Goal: Task Accomplishment & Management: Manage account settings

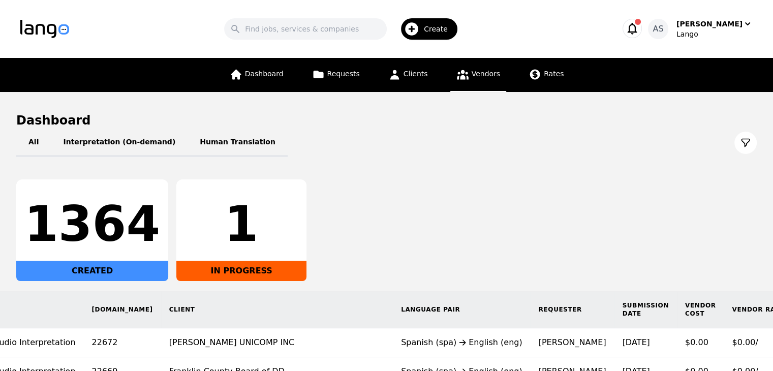
click at [483, 67] on link "Vendors" at bounding box center [478, 75] width 56 height 34
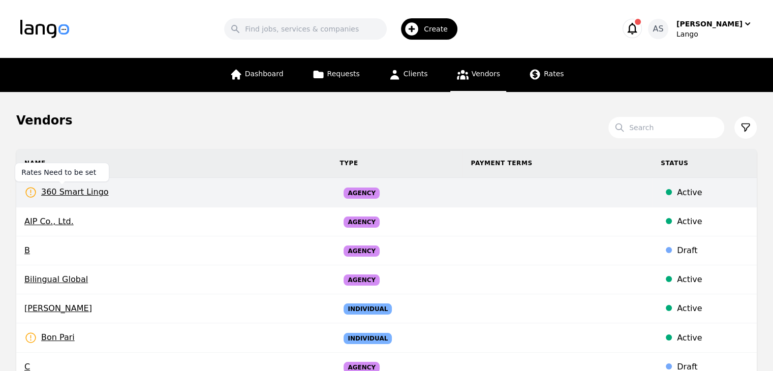
click at [60, 192] on span "360 Smart Lingo" at bounding box center [66, 192] width 84 height 13
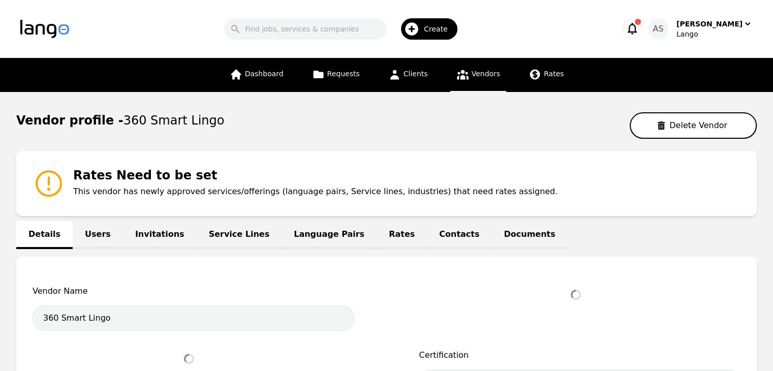
select select "active"
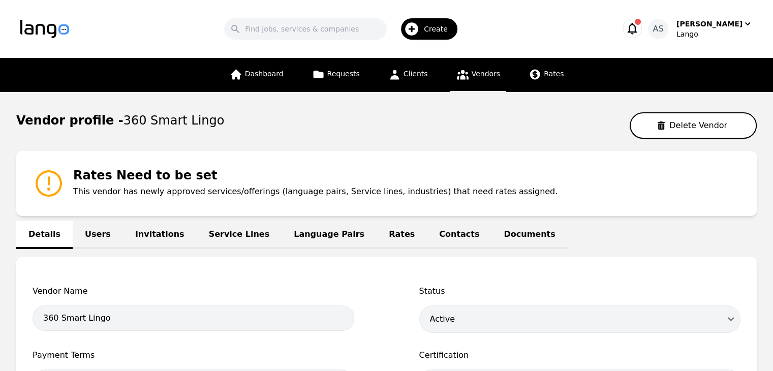
scroll to position [51, 0]
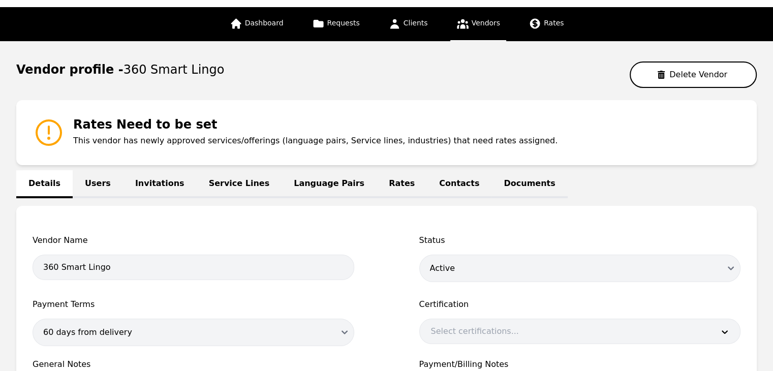
click at [291, 178] on link "Language Pairs" at bounding box center [328, 184] width 95 height 28
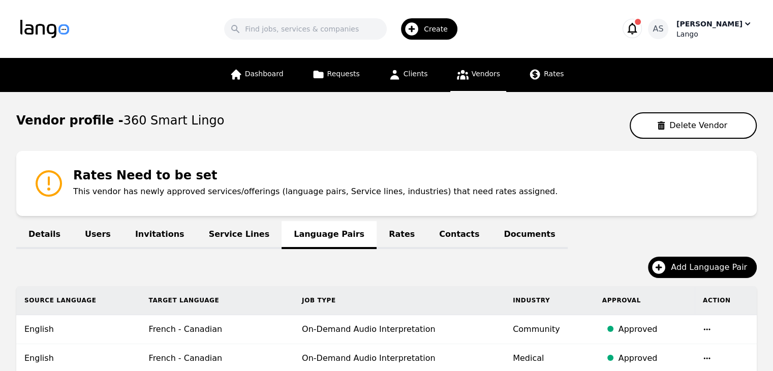
click at [705, 31] on div "Lango" at bounding box center [714, 34] width 76 height 10
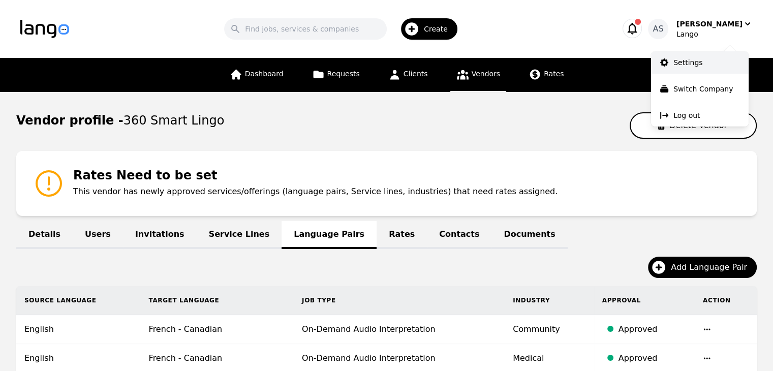
click at [716, 66] on link "Settings" at bounding box center [700, 62] width 98 height 22
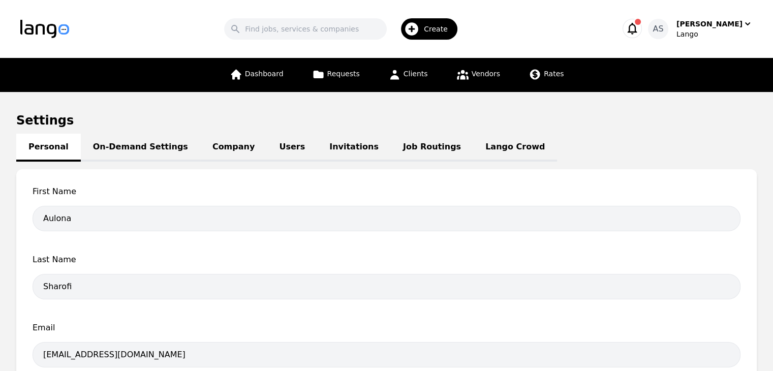
click at [391, 153] on link "Job Routings" at bounding box center [432, 148] width 82 height 28
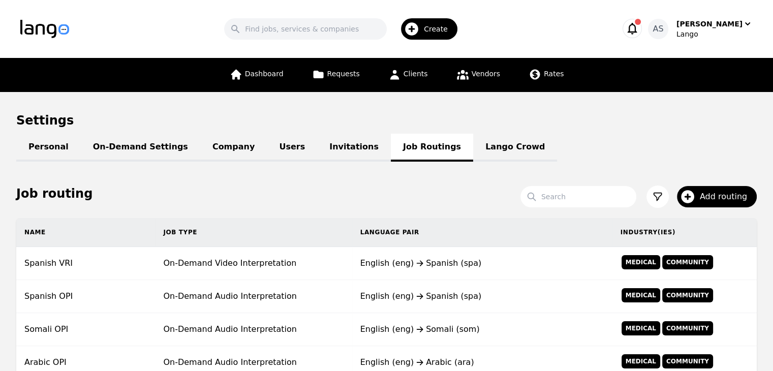
scroll to position [51, 0]
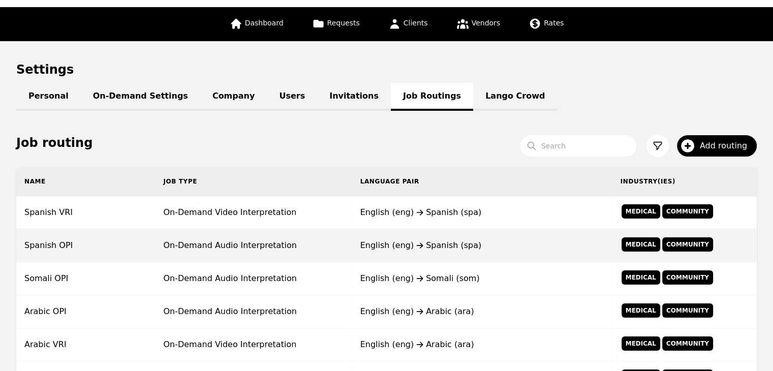
click at [138, 244] on td "Spanish OPI" at bounding box center [85, 245] width 139 height 33
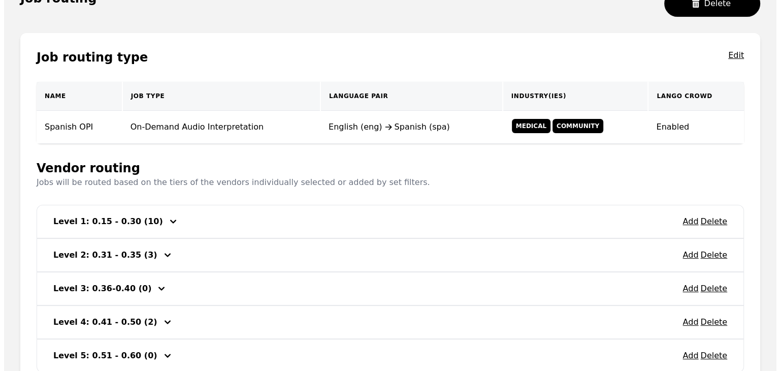
scroll to position [203, 0]
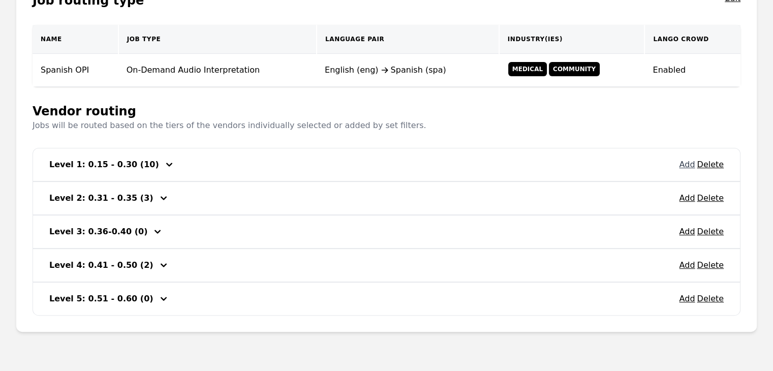
click at [688, 164] on button "Add" at bounding box center [687, 164] width 16 height 12
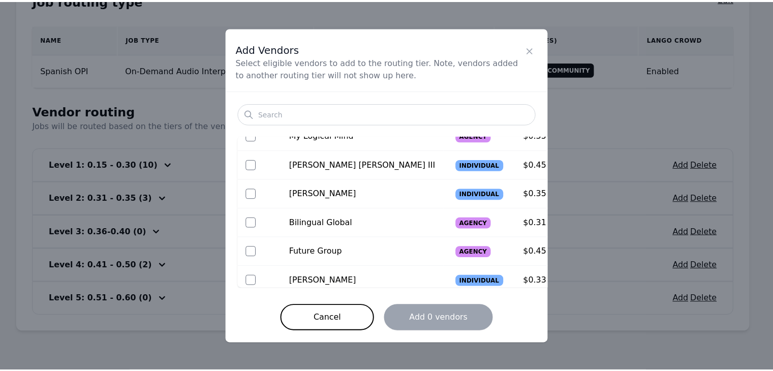
scroll to position [311, 0]
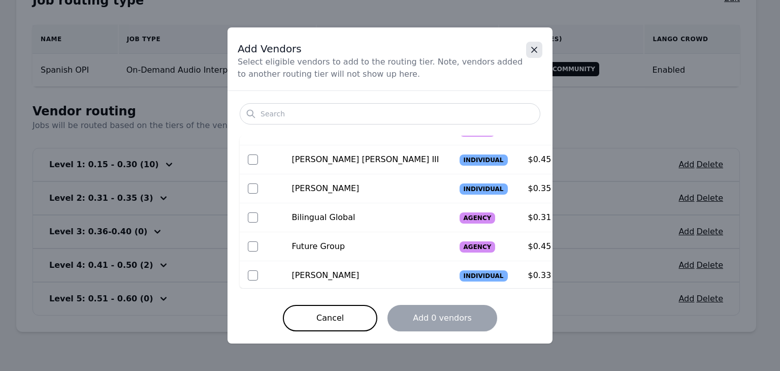
click at [535, 57] on button "Close" at bounding box center [534, 50] width 16 height 16
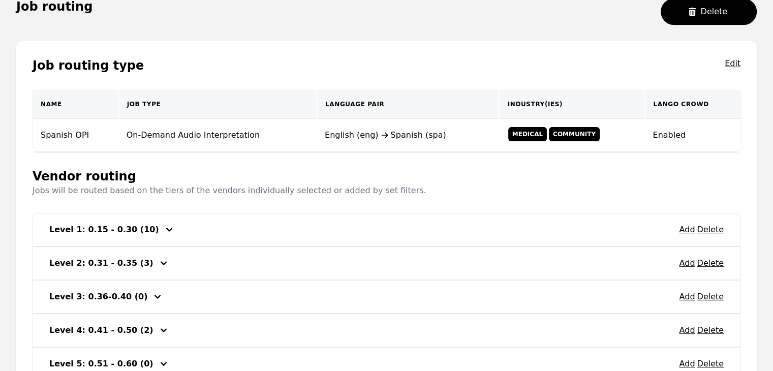
scroll to position [26, 0]
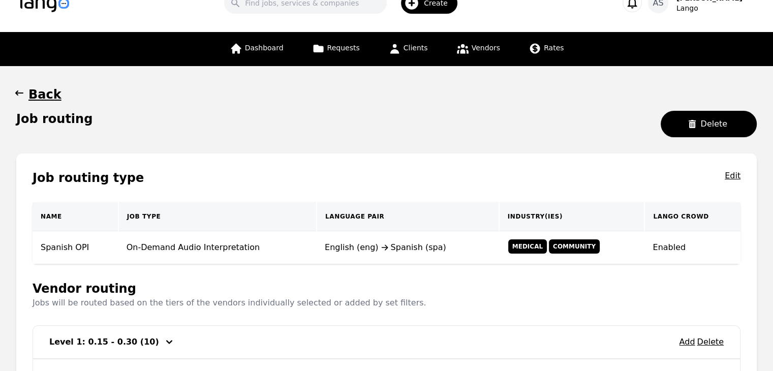
click at [26, 92] on button "Back" at bounding box center [38, 94] width 45 height 16
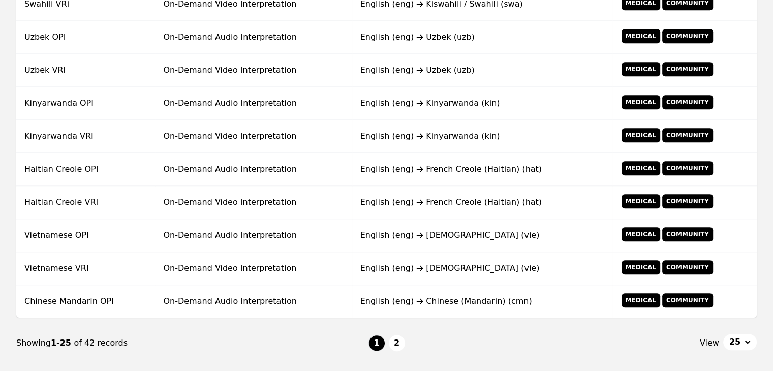
scroll to position [815, 0]
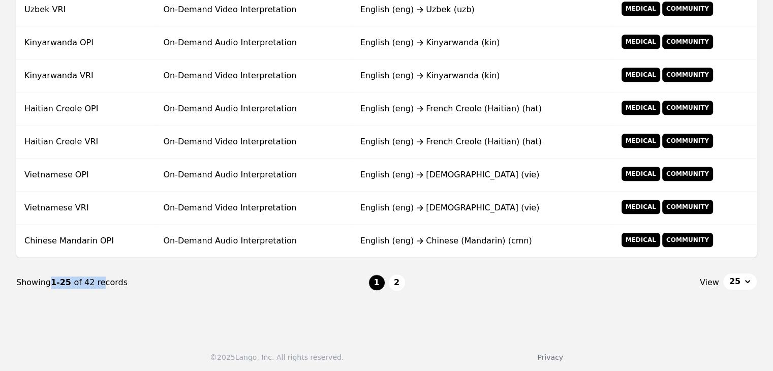
drag, startPoint x: 61, startPoint y: 273, endPoint x: 94, endPoint y: 283, distance: 34.4
click at [94, 283] on div "Showing 1-25 of 42 records" at bounding box center [192, 282] width 352 height 12
click at [399, 279] on button "2" at bounding box center [397, 282] width 16 height 16
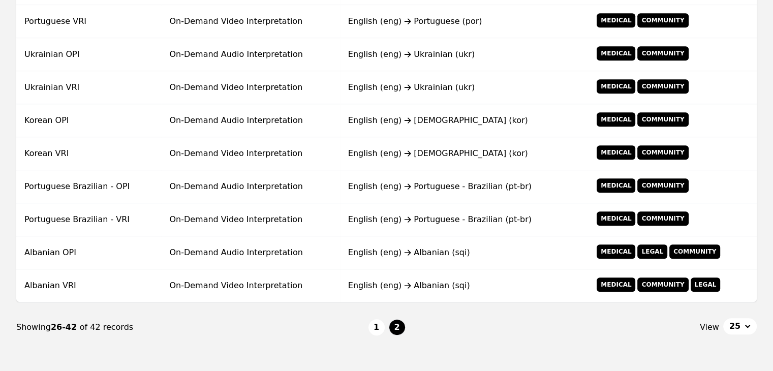
scroll to position [551, 0]
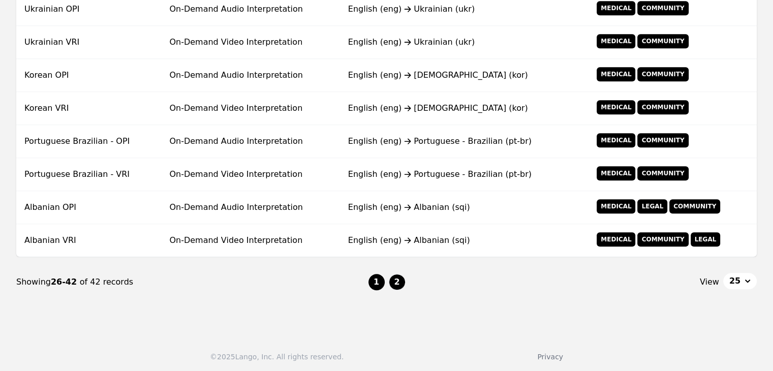
click at [370, 279] on button "1" at bounding box center [376, 282] width 16 height 16
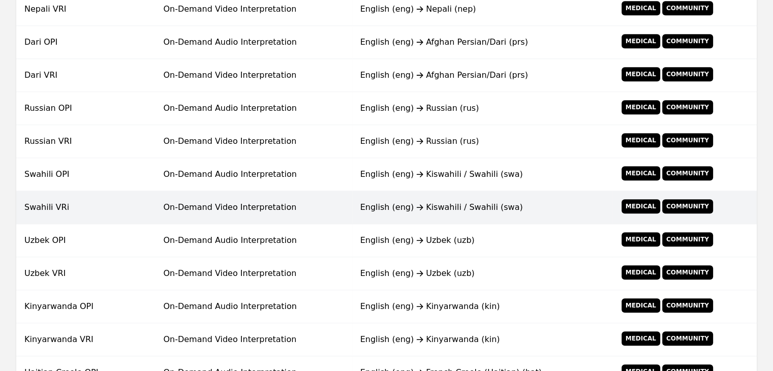
click at [281, 210] on td "On-Demand Video Interpretation" at bounding box center [253, 207] width 197 height 33
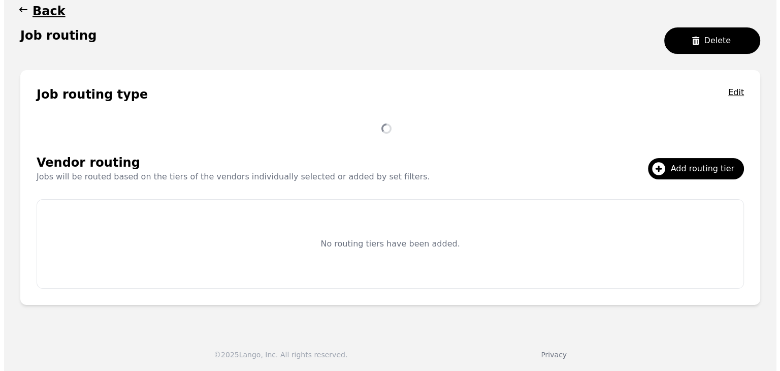
scroll to position [196, 0]
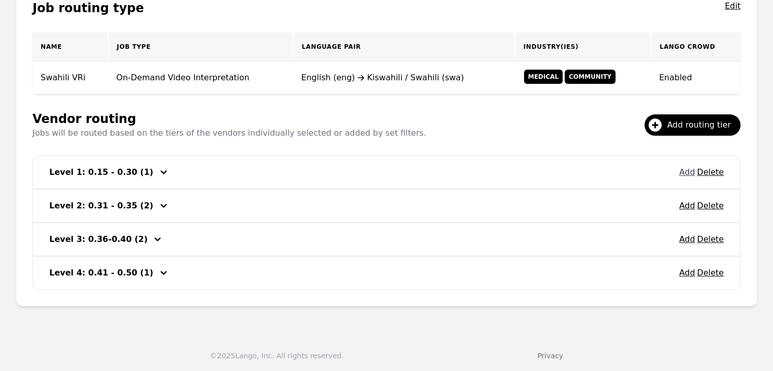
click at [688, 172] on button "Add" at bounding box center [687, 172] width 16 height 12
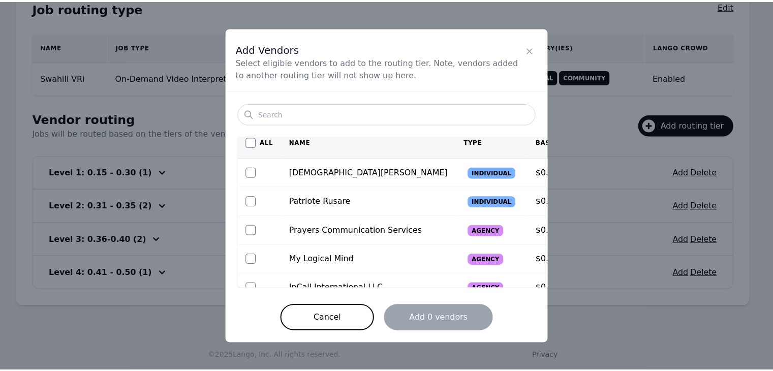
scroll to position [0, 0]
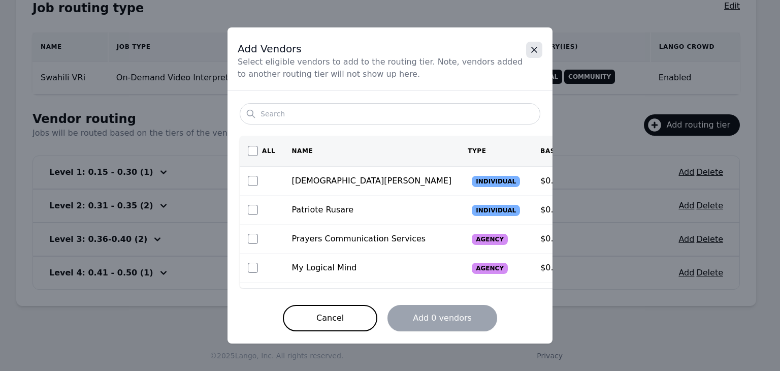
click at [534, 47] on icon "Close" at bounding box center [534, 50] width 10 height 10
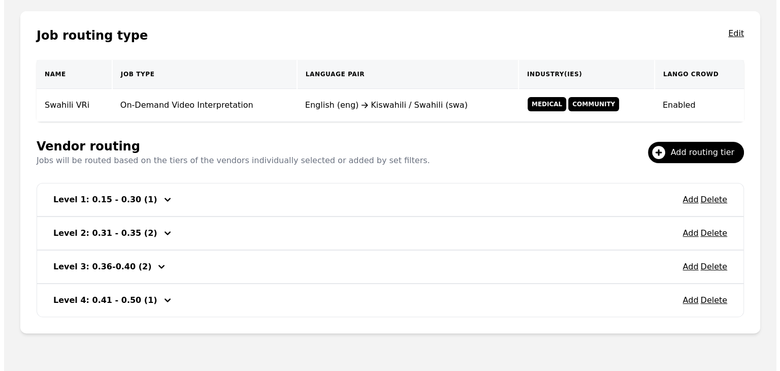
scroll to position [145, 0]
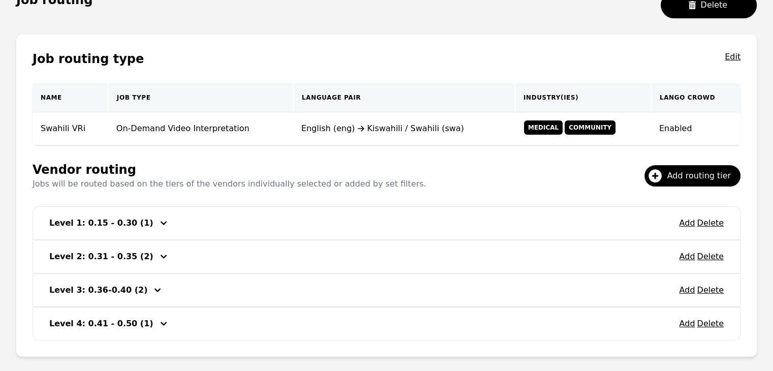
drag, startPoint x: 134, startPoint y: 107, endPoint x: 454, endPoint y: 187, distance: 329.9
click at [440, 198] on div "Job routing type Edit Name Job Type Language Pair Industry(ies) Lango Crowd Swa…" at bounding box center [386, 196] width 740 height 322
click at [678, 167] on button "Add routing tier" at bounding box center [692, 175] width 96 height 21
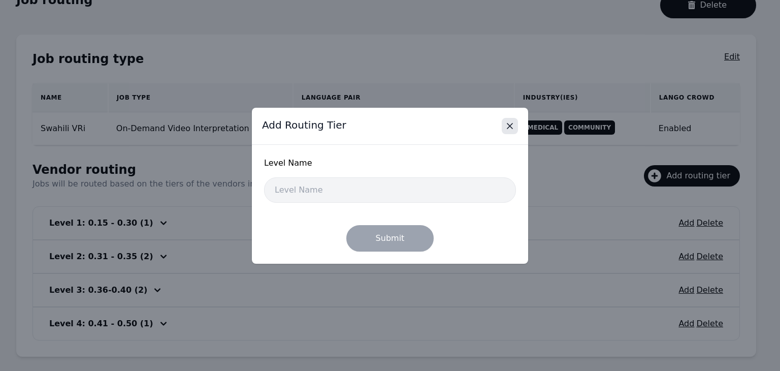
click at [507, 120] on button "Close" at bounding box center [510, 126] width 16 height 16
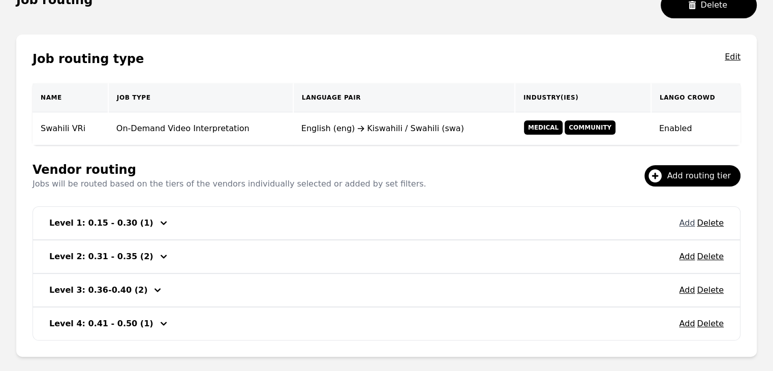
click at [689, 226] on button "Add" at bounding box center [687, 223] width 16 height 12
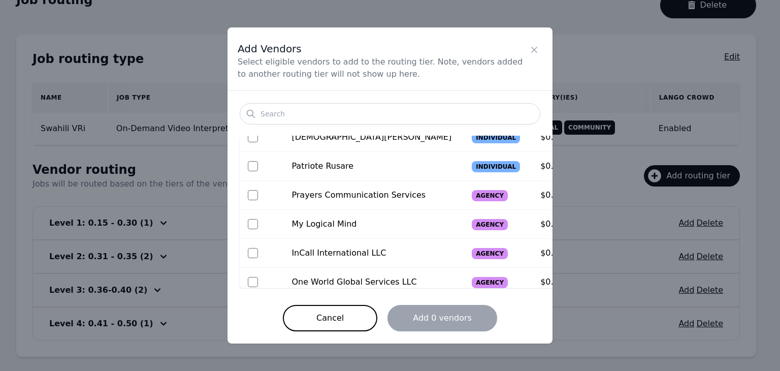
scroll to position [0, 0]
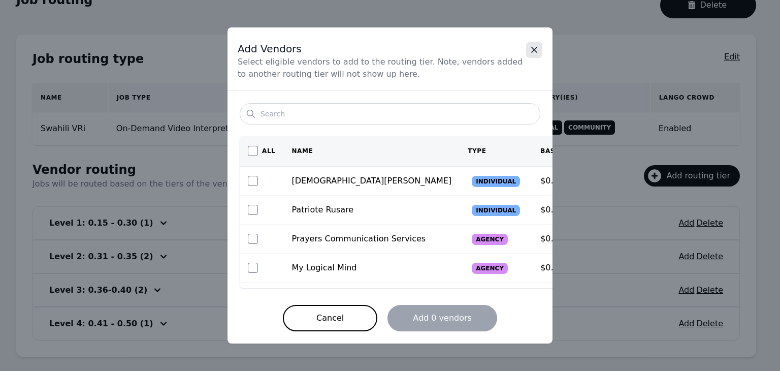
click at [534, 45] on icon "Close" at bounding box center [534, 50] width 10 height 10
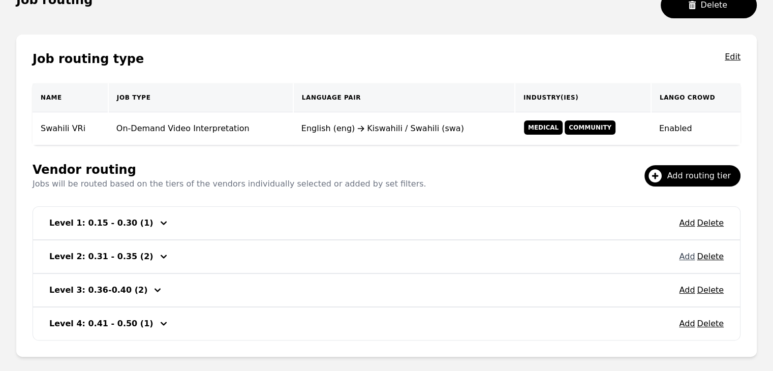
click at [683, 259] on button "Add" at bounding box center [687, 256] width 16 height 12
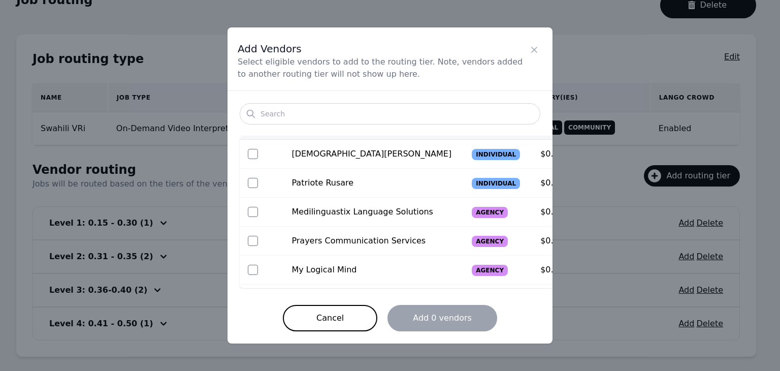
scroll to position [51, 0]
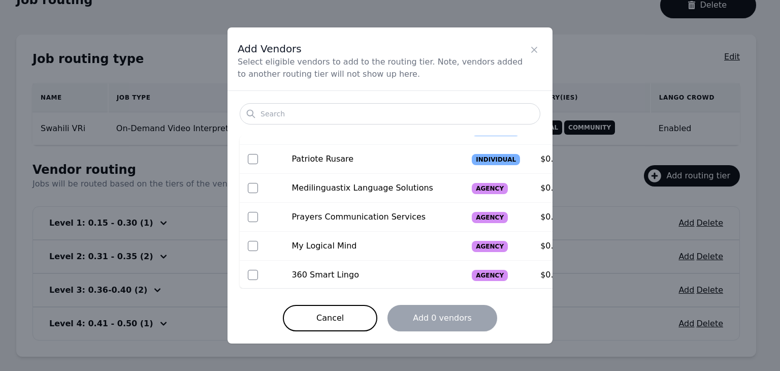
click at [417, 194] on td "Medilinguastix Language Solutions" at bounding box center [371, 188] width 176 height 29
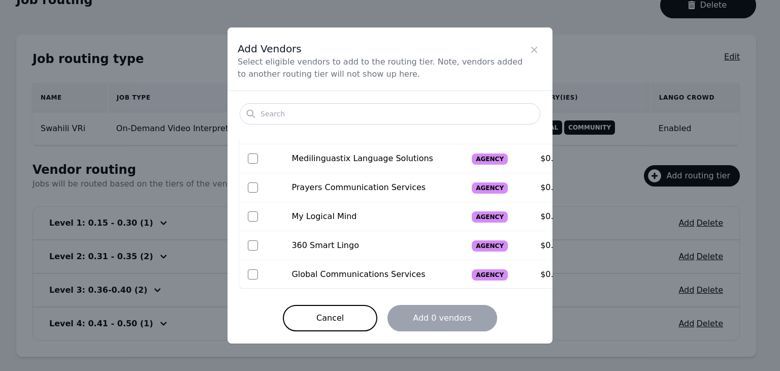
scroll to position [109, 0]
drag, startPoint x: 534, startPoint y: 45, endPoint x: 540, endPoint y: 49, distance: 7.3
click at [538, 48] on icon "Close" at bounding box center [534, 50] width 10 height 10
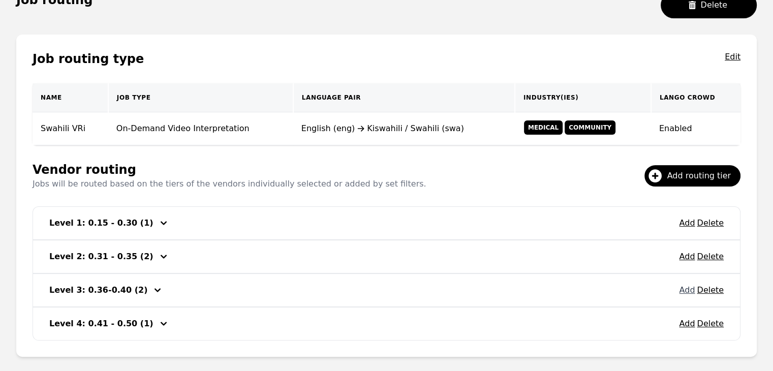
click at [683, 290] on button "Add" at bounding box center [687, 290] width 16 height 12
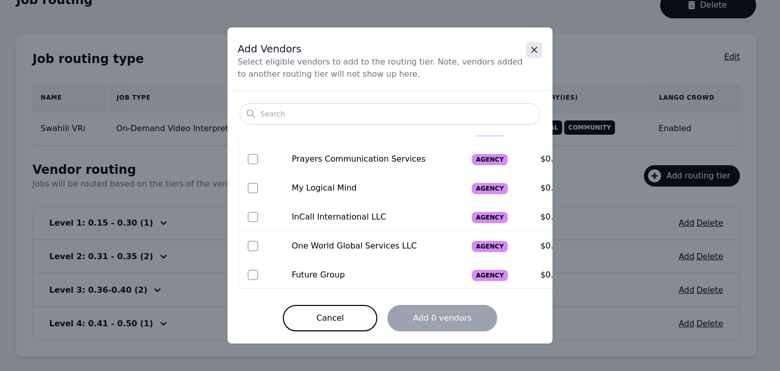
click at [537, 48] on icon "Close" at bounding box center [534, 50] width 10 height 10
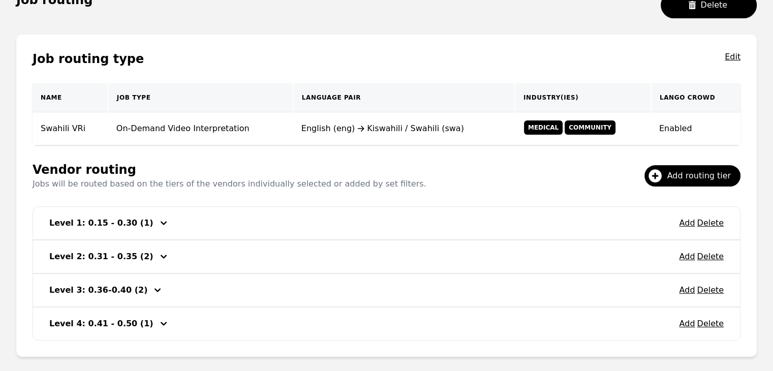
click at [166, 222] on div "Add Delete Level 1: 0.15 - 0.30 (1)" at bounding box center [386, 223] width 707 height 33
click at [161, 222] on icon "button" at bounding box center [164, 223] width 6 height 4
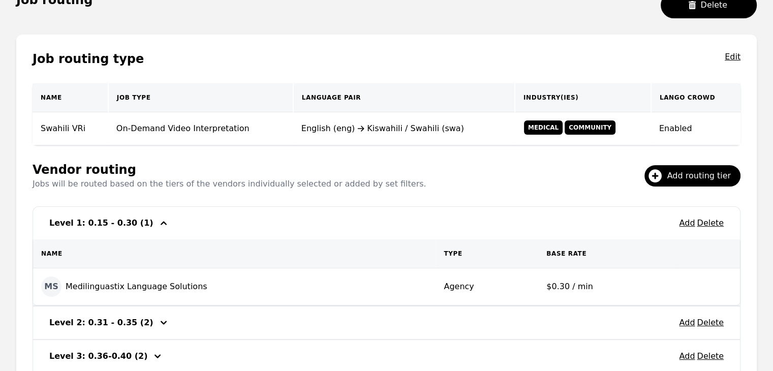
click at [157, 224] on icon "button" at bounding box center [163, 223] width 12 height 12
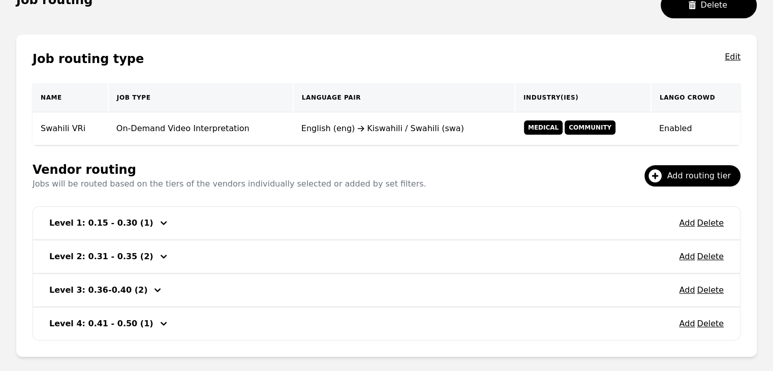
click at [161, 221] on icon "button" at bounding box center [164, 223] width 6 height 4
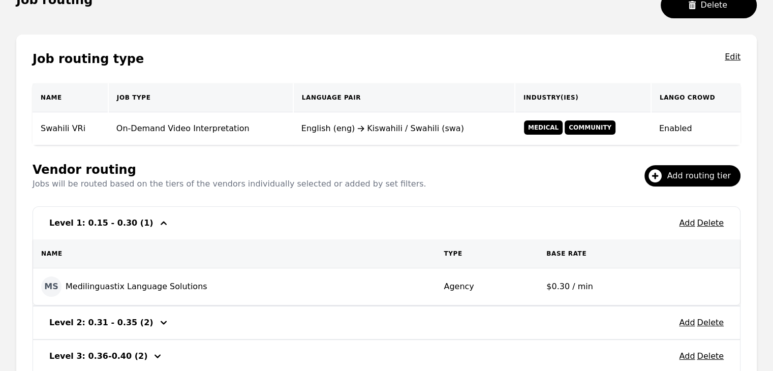
click at [754, 234] on div "Job routing type Edit Name Job Type Language Pair Industry(ies) Lango Crowd Swa…" at bounding box center [386, 229] width 740 height 388
click at [687, 224] on button "Add" at bounding box center [687, 223] width 16 height 12
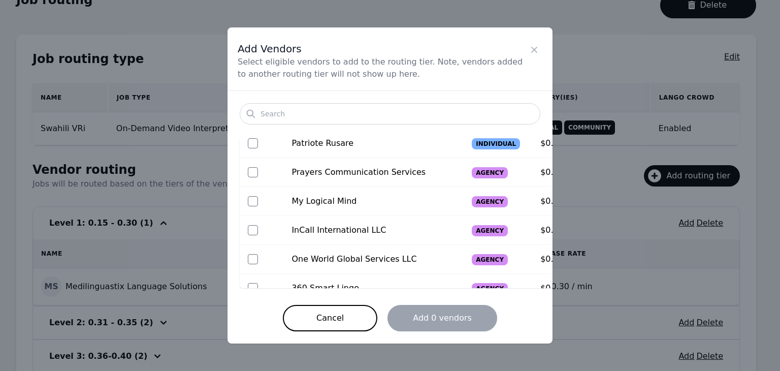
scroll to position [0, 0]
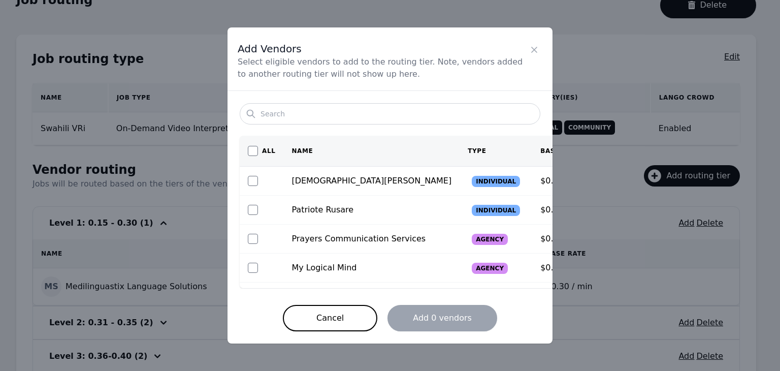
click at [538, 47] on icon "Close" at bounding box center [534, 50] width 10 height 10
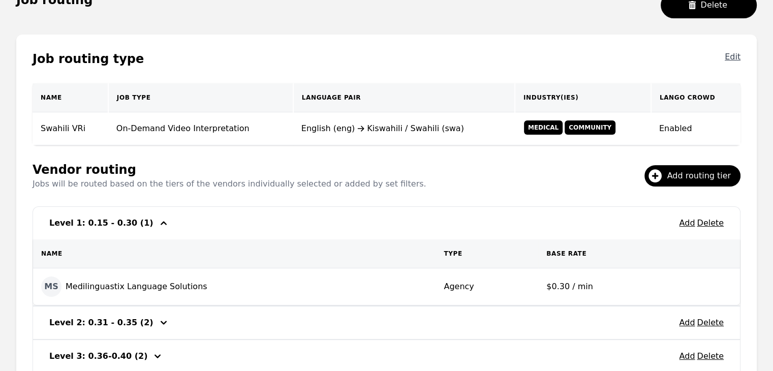
click at [728, 55] on button "Edit" at bounding box center [732, 59] width 16 height 16
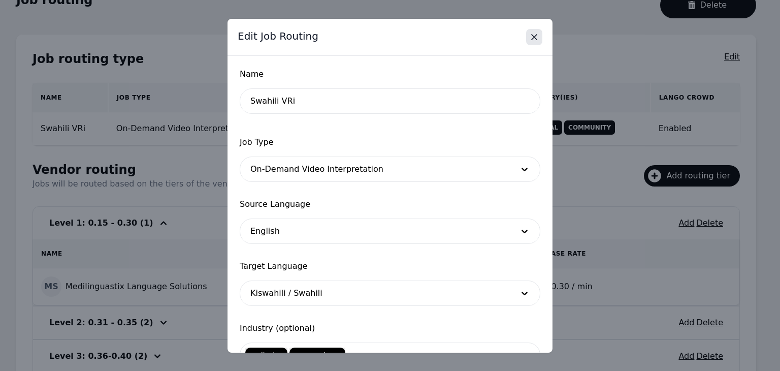
click at [532, 32] on icon "Close" at bounding box center [534, 37] width 10 height 10
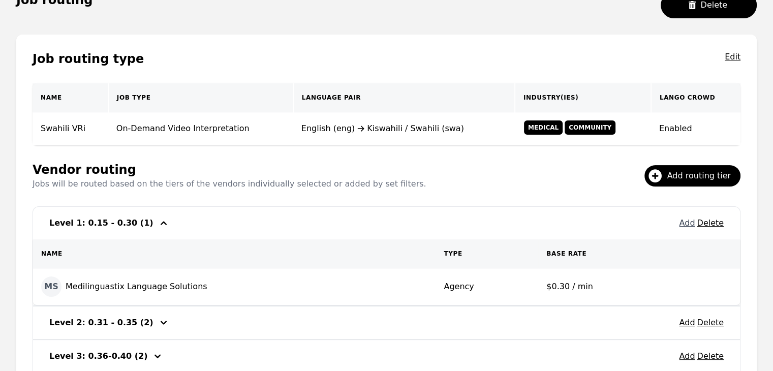
click at [690, 226] on button "Add" at bounding box center [687, 223] width 16 height 12
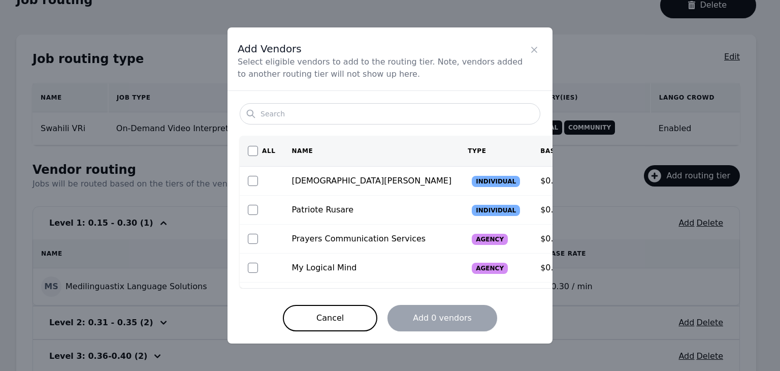
click at [534, 48] on icon "Close" at bounding box center [534, 50] width 10 height 10
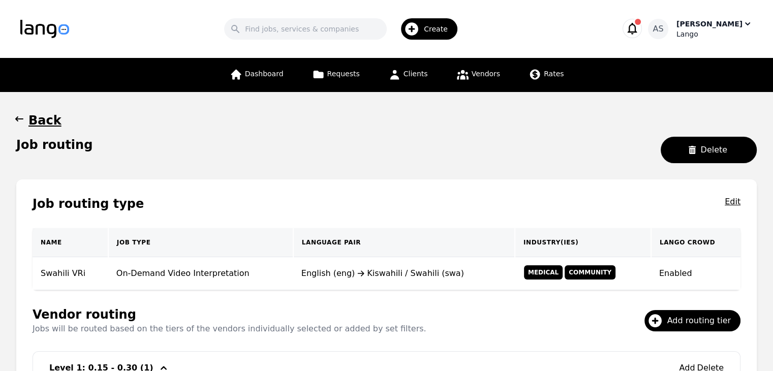
click at [701, 23] on div "[PERSON_NAME]" at bounding box center [709, 24] width 66 height 10
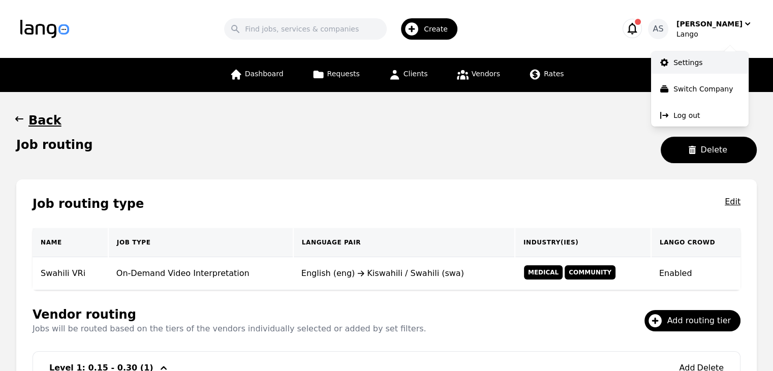
click at [666, 61] on icon at bounding box center [664, 62] width 8 height 8
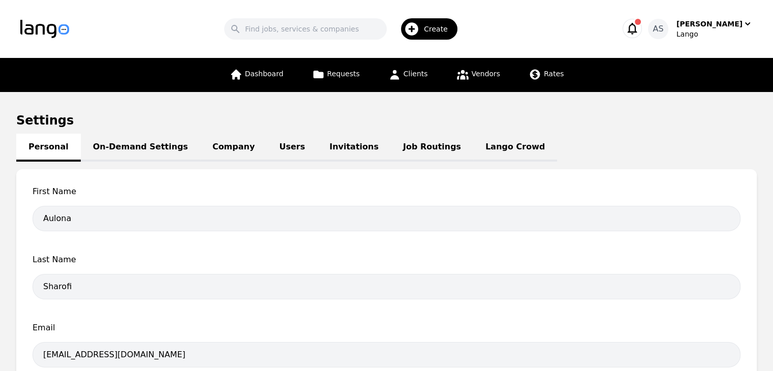
click at [267, 140] on link "Users" at bounding box center [292, 148] width 50 height 28
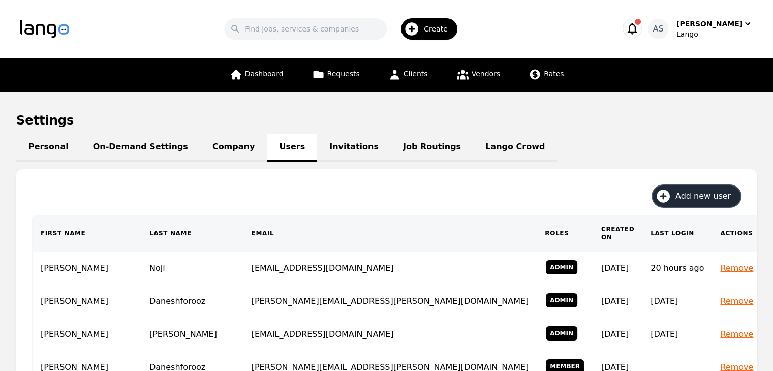
click at [677, 196] on button "Add new user" at bounding box center [696, 195] width 88 height 21
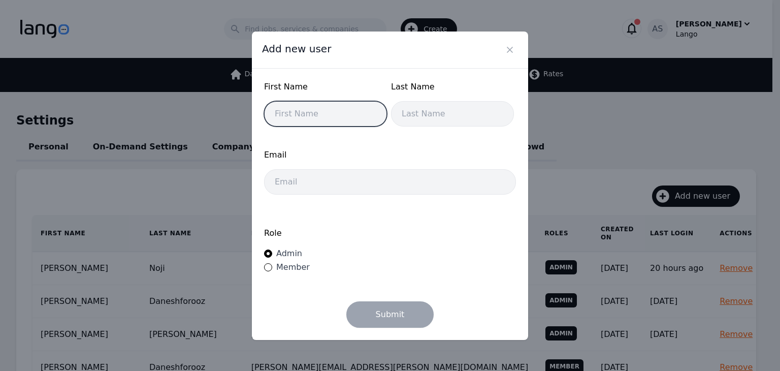
click at [346, 118] on input "text" at bounding box center [325, 113] width 123 height 25
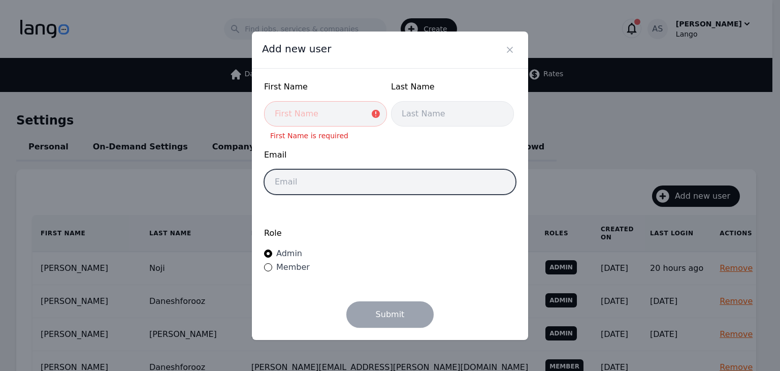
click at [283, 184] on input "email" at bounding box center [390, 181] width 252 height 25
paste input "eturkeshi@lango.co"
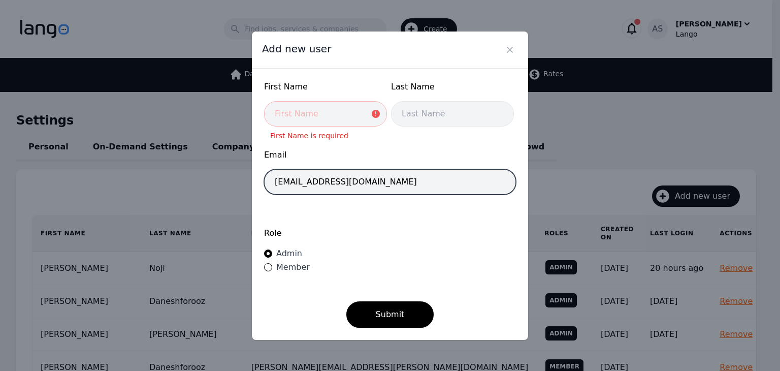
type input "eturkeshi@lango.co"
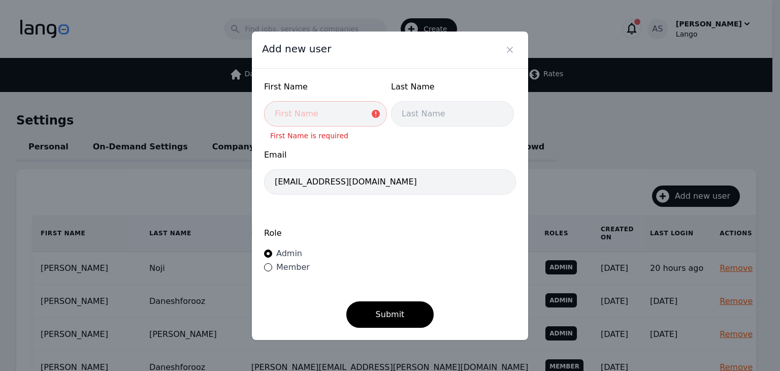
click at [279, 269] on span "Member" at bounding box center [293, 267] width 34 height 10
click at [272, 269] on input "Member" at bounding box center [268, 267] width 8 height 8
radio input "true"
click at [317, 118] on input "text" at bounding box center [325, 113] width 123 height 25
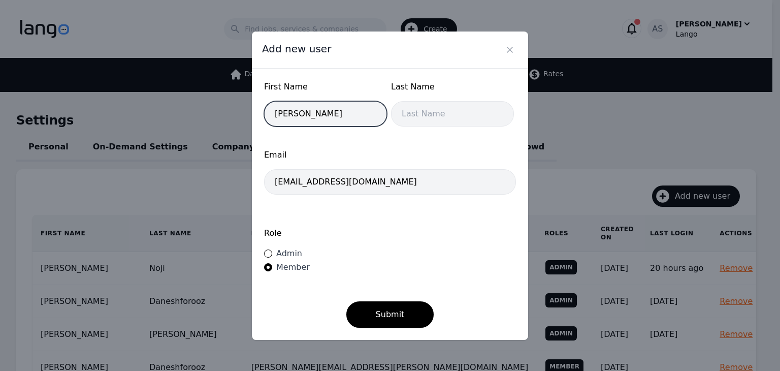
type input "Elisa"
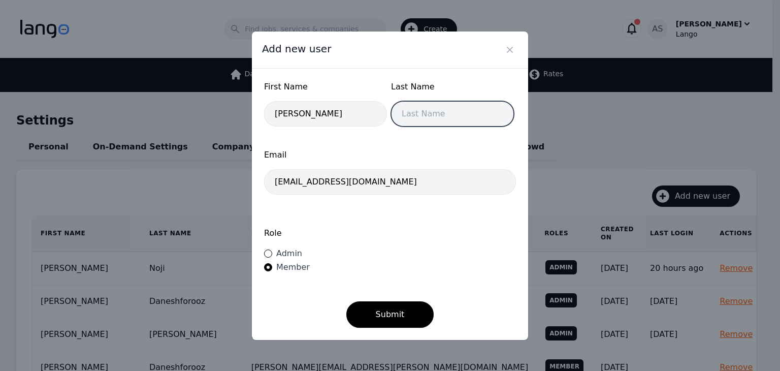
click at [408, 120] on input "text" at bounding box center [452, 113] width 123 height 25
type input "Turkeshi"
click at [280, 256] on span "Admin" at bounding box center [289, 253] width 26 height 10
click at [272, 256] on input "Admin" at bounding box center [268, 253] width 8 height 8
radio input "true"
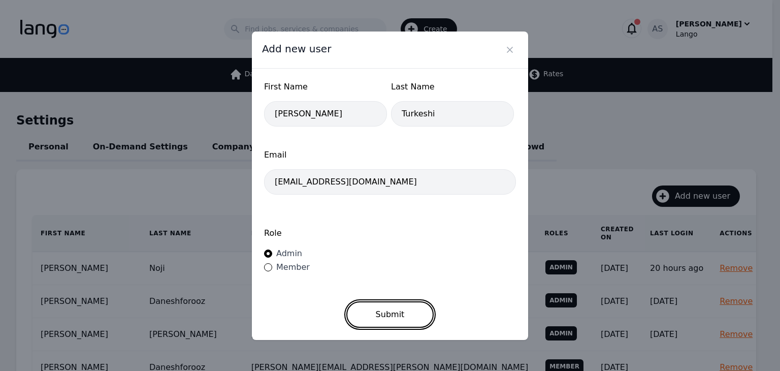
click at [373, 307] on button "Submit" at bounding box center [390, 314] width 88 height 26
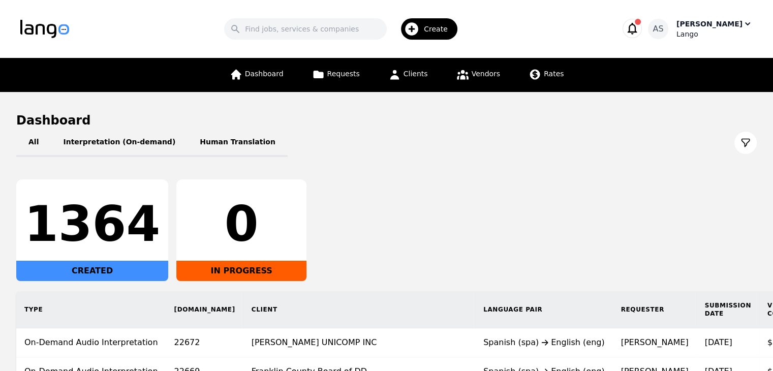
click at [716, 22] on div "[PERSON_NAME]" at bounding box center [709, 24] width 66 height 10
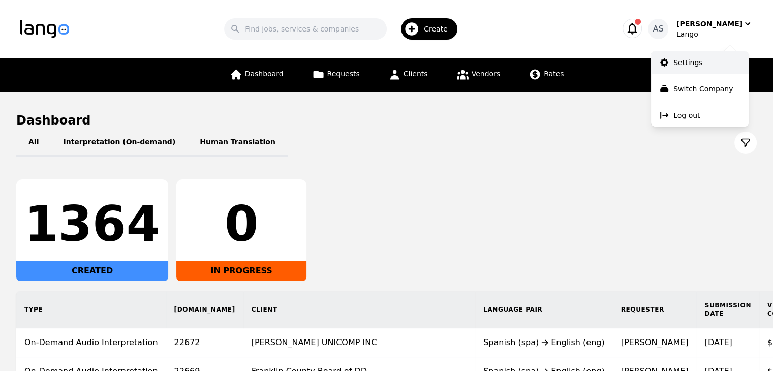
click at [714, 69] on link "Settings" at bounding box center [700, 62] width 98 height 22
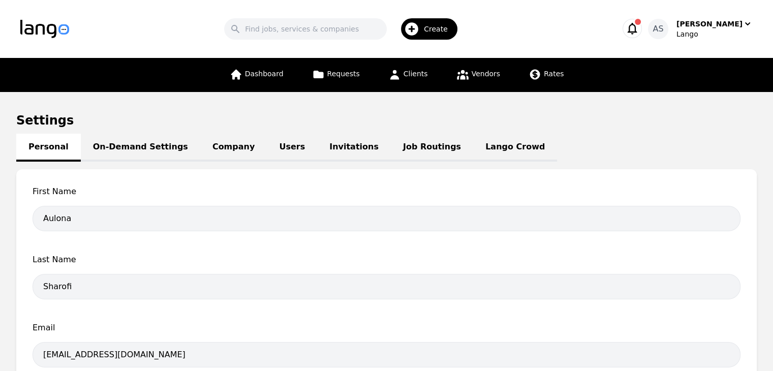
click at [391, 143] on link "Job Routings" at bounding box center [432, 148] width 82 height 28
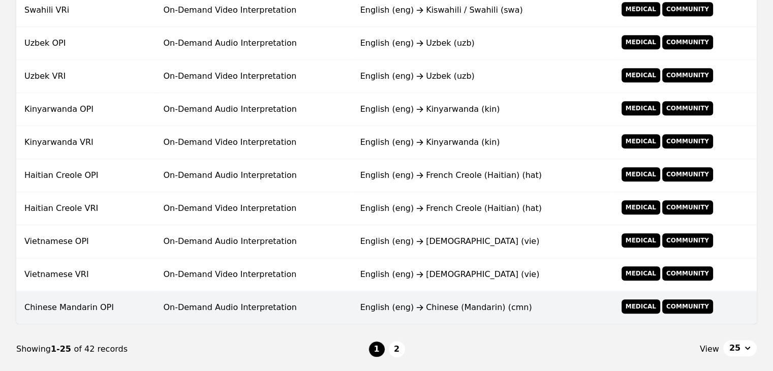
scroll to position [815, 0]
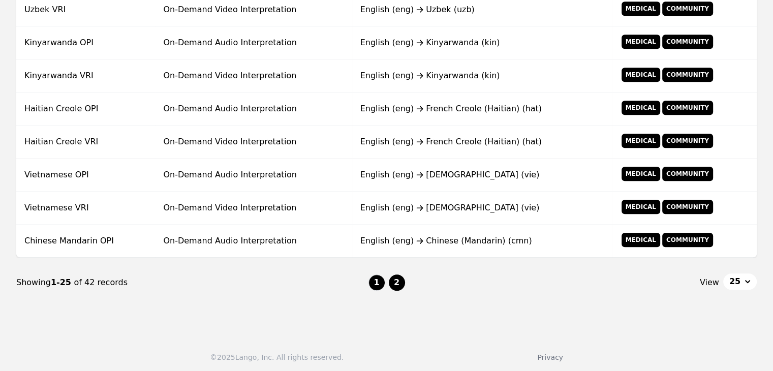
click at [400, 279] on button "2" at bounding box center [397, 282] width 16 height 16
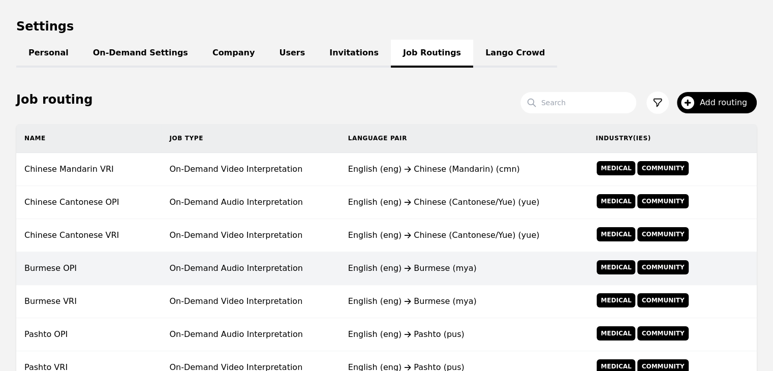
scroll to position [551, 0]
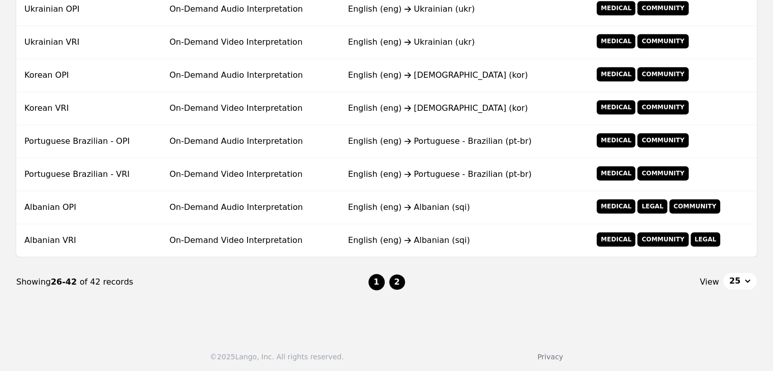
click at [373, 283] on button "1" at bounding box center [376, 282] width 16 height 16
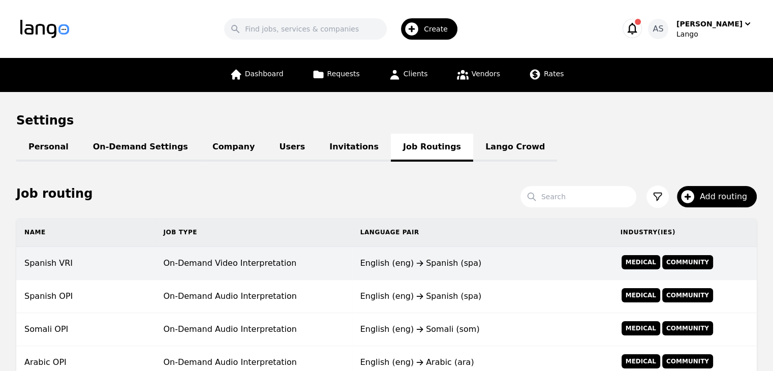
click at [372, 265] on div "English (eng) Spanish (spa)" at bounding box center [482, 263] width 244 height 12
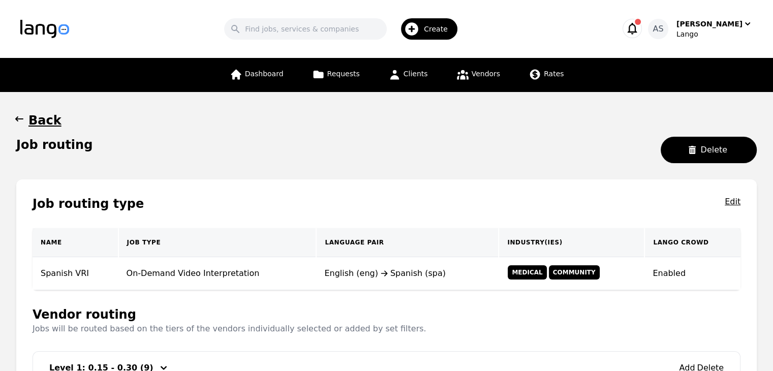
click at [23, 116] on icon "button" at bounding box center [19, 119] width 10 height 10
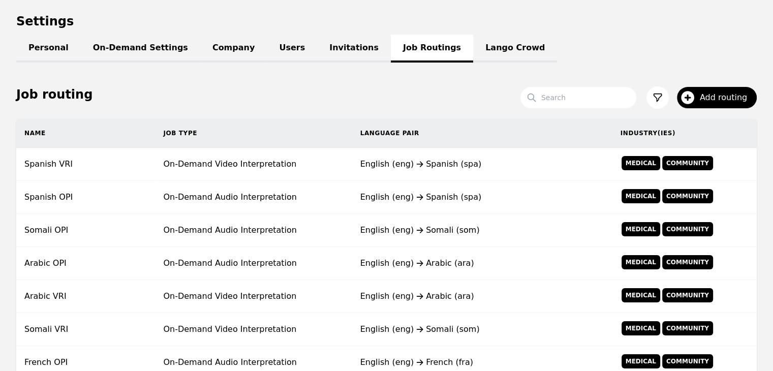
scroll to position [51, 0]
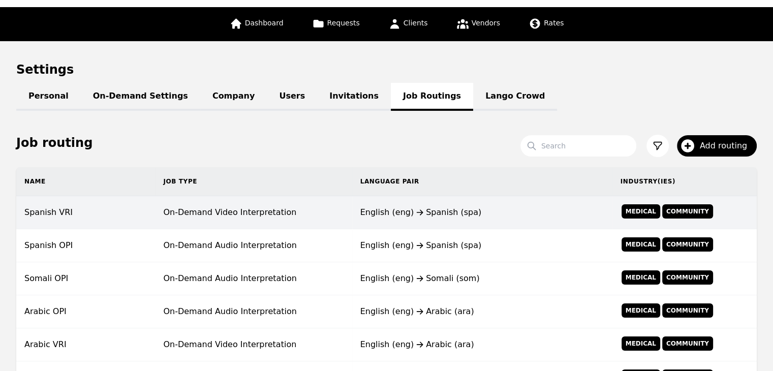
click at [489, 224] on td "English (eng) Spanish (spa)" at bounding box center [482, 212] width 260 height 33
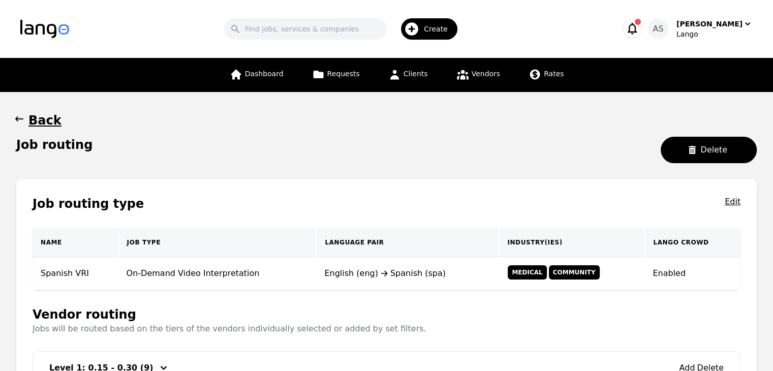
click at [22, 120] on icon "button" at bounding box center [19, 119] width 10 height 10
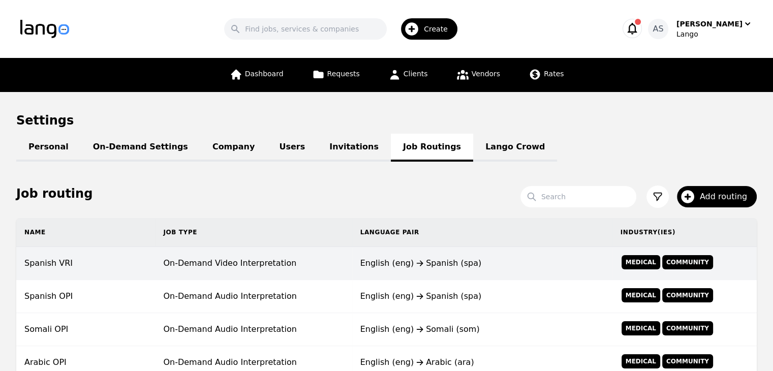
click at [481, 260] on div "English (eng) Spanish (spa)" at bounding box center [482, 263] width 244 height 12
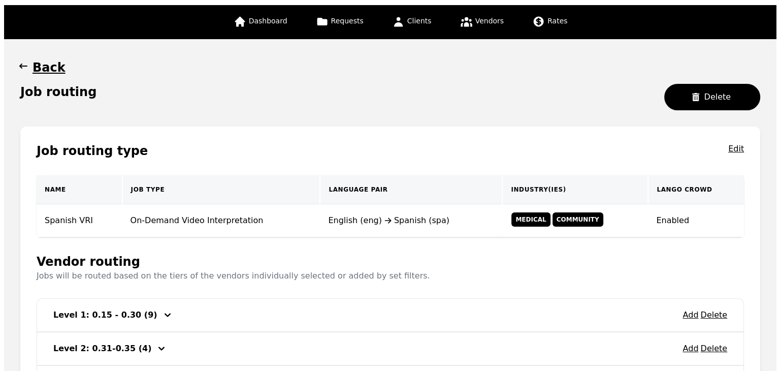
scroll to position [229, 0]
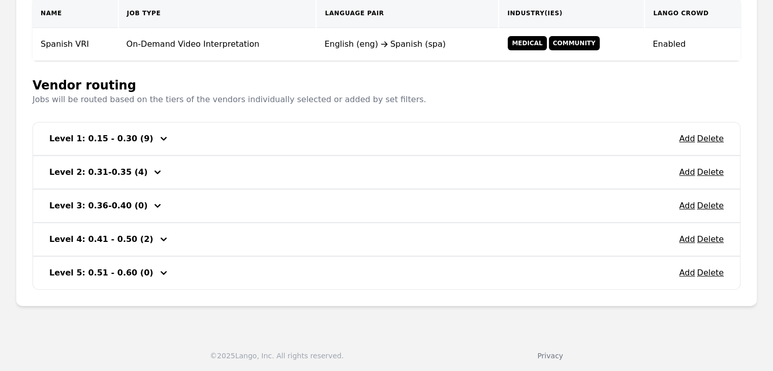
click at [56, 141] on h3 "Level 1: 0.15 - 0.30 (9)" at bounding box center [101, 139] width 104 height 12
click at [82, 274] on div "Add Delete Level 1: 0.15 - 0.30 (9) Add Delete Level 2: 0.31-0.35 (4) Add Delet…" at bounding box center [387, 206] width 708 height 168
click at [97, 143] on div "Level 1: 0.15 - 0.30 (9)" at bounding box center [102, 139] width 106 height 16
click at [129, 140] on h3 "Level 1: 0.15 - 0.30 (9)" at bounding box center [101, 139] width 104 height 12
click at [686, 137] on button "Add" at bounding box center [687, 139] width 16 height 12
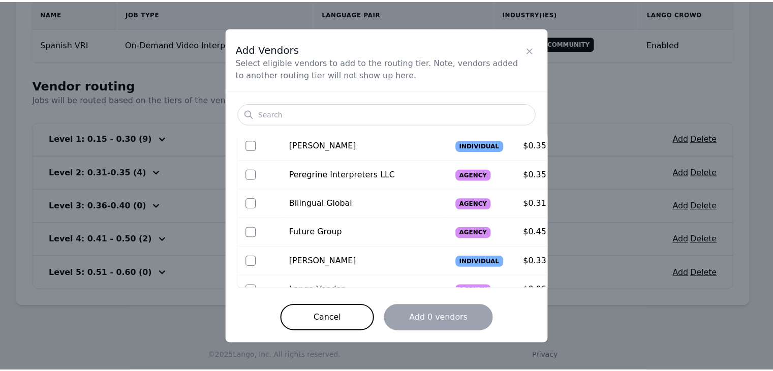
scroll to position [339, 0]
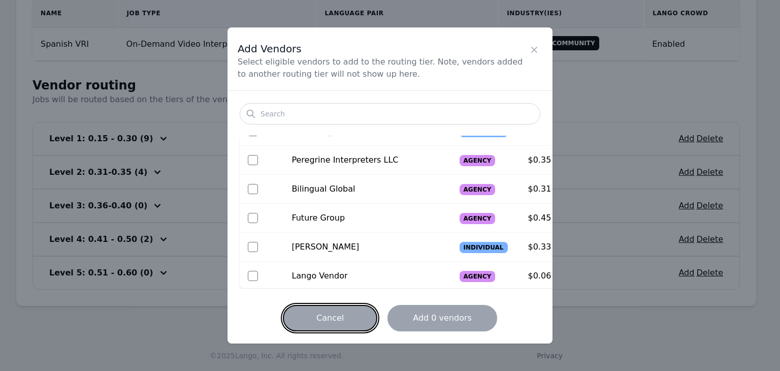
click at [351, 322] on button "Cancel" at bounding box center [330, 318] width 94 height 26
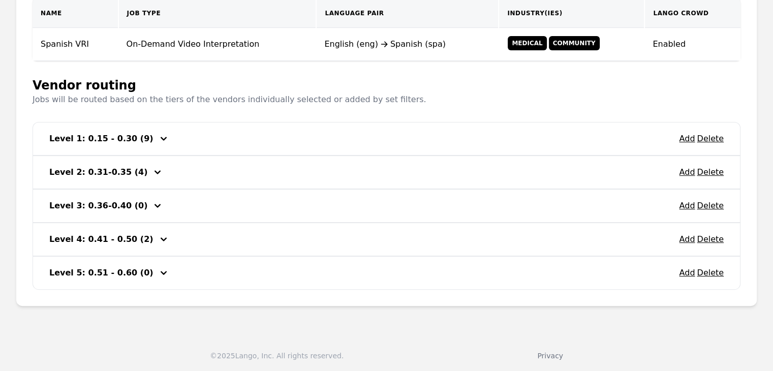
click at [157, 140] on icon "button" at bounding box center [163, 139] width 12 height 12
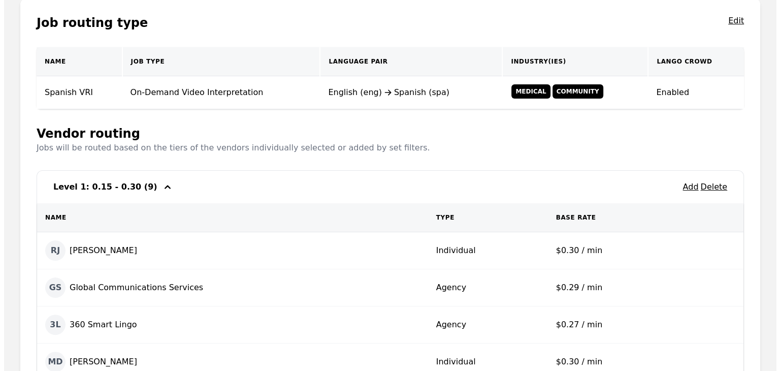
scroll to position [128, 0]
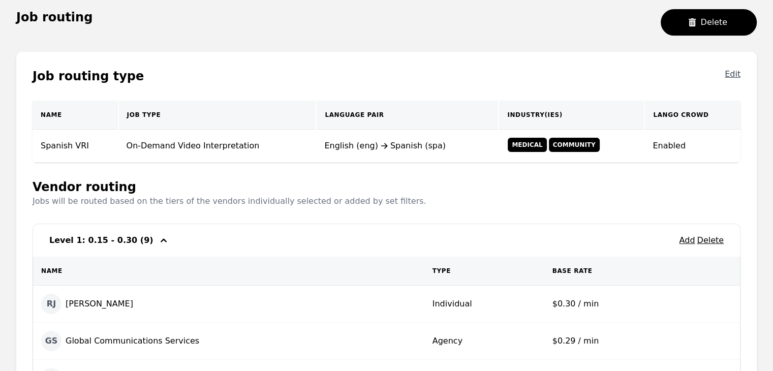
drag, startPoint x: 735, startPoint y: 70, endPoint x: 733, endPoint y: 77, distance: 6.9
click at [733, 77] on button "Edit" at bounding box center [732, 76] width 16 height 16
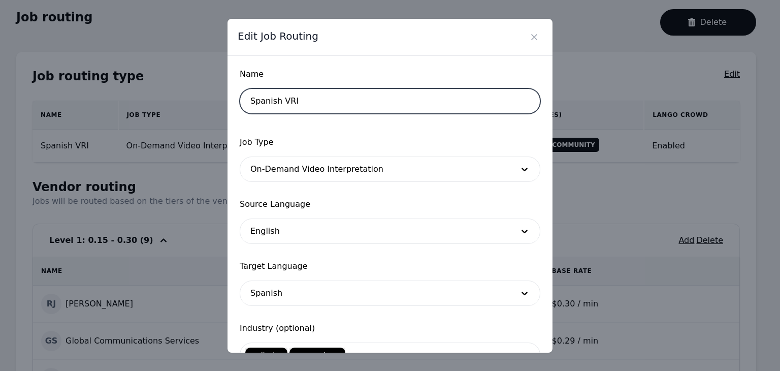
click at [316, 97] on input "Spanish VRI" at bounding box center [390, 100] width 301 height 25
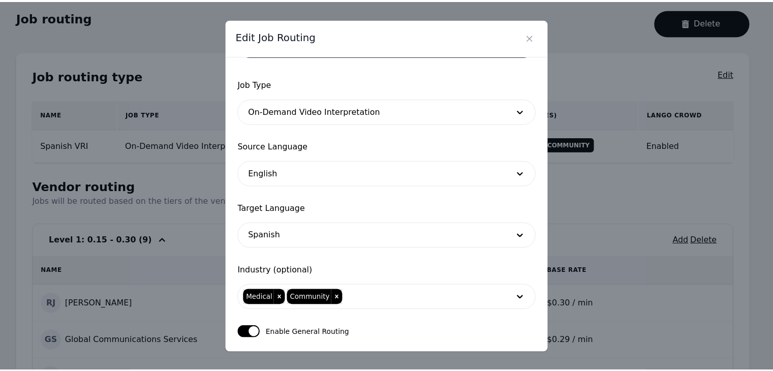
scroll to position [0, 0]
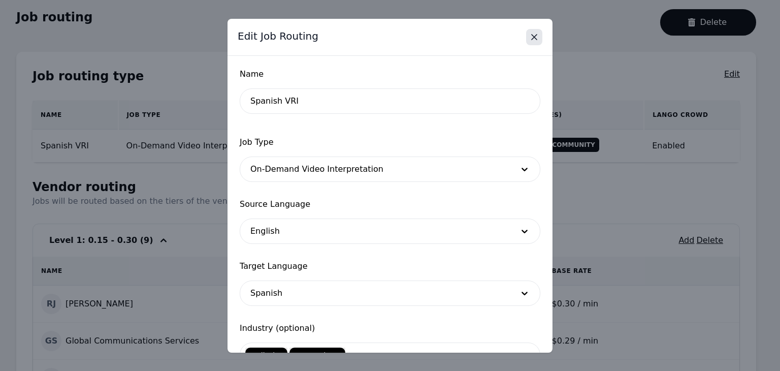
click at [539, 32] on icon "Close" at bounding box center [534, 37] width 10 height 10
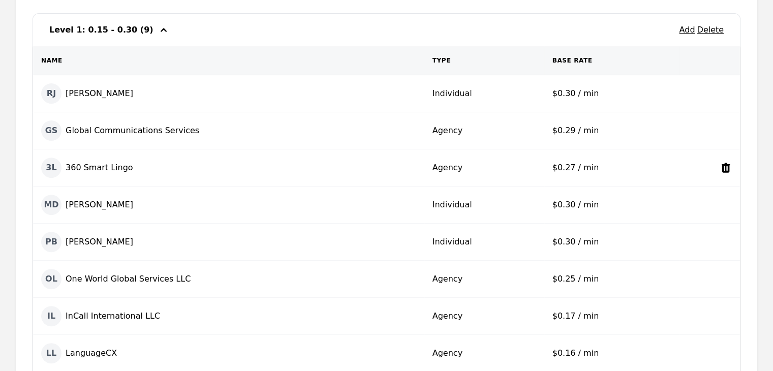
scroll to position [331, 0]
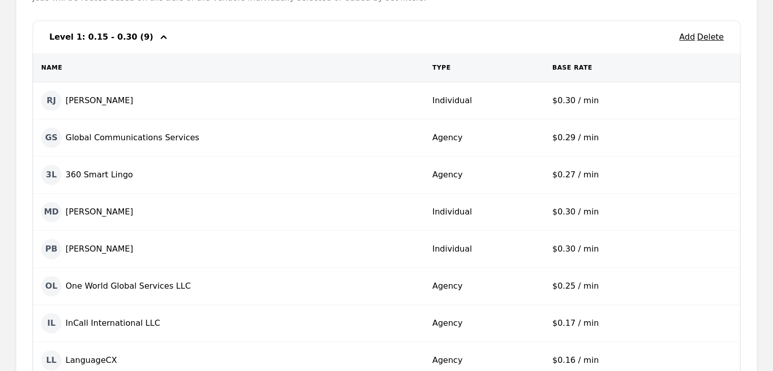
click at [157, 39] on icon "button" at bounding box center [163, 37] width 12 height 12
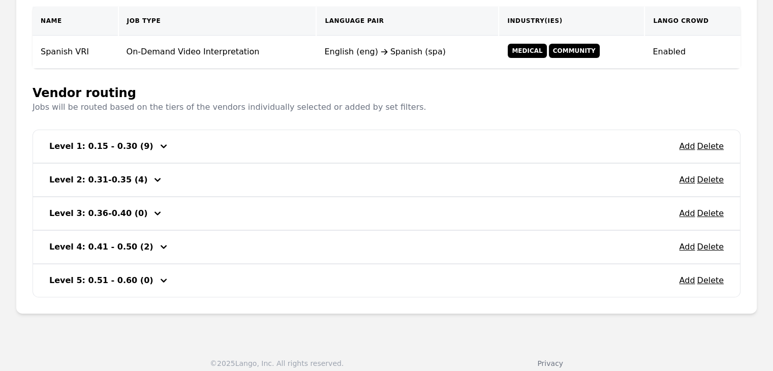
scroll to position [0, 0]
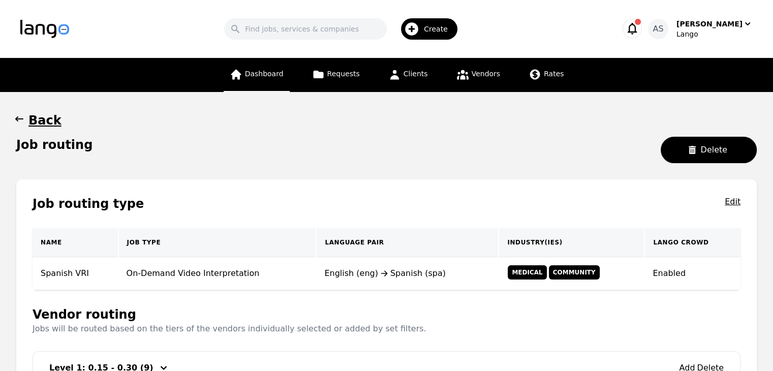
click at [280, 78] on span "Dashboard" at bounding box center [264, 74] width 39 height 8
